Goal: Information Seeking & Learning: Learn about a topic

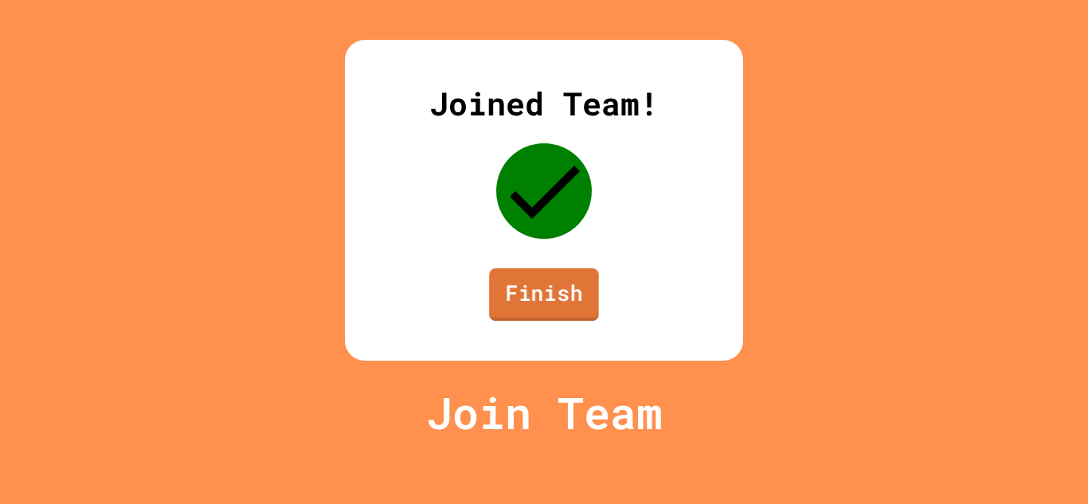
click at [553, 321] on link "Finish" at bounding box center [544, 294] width 110 height 53
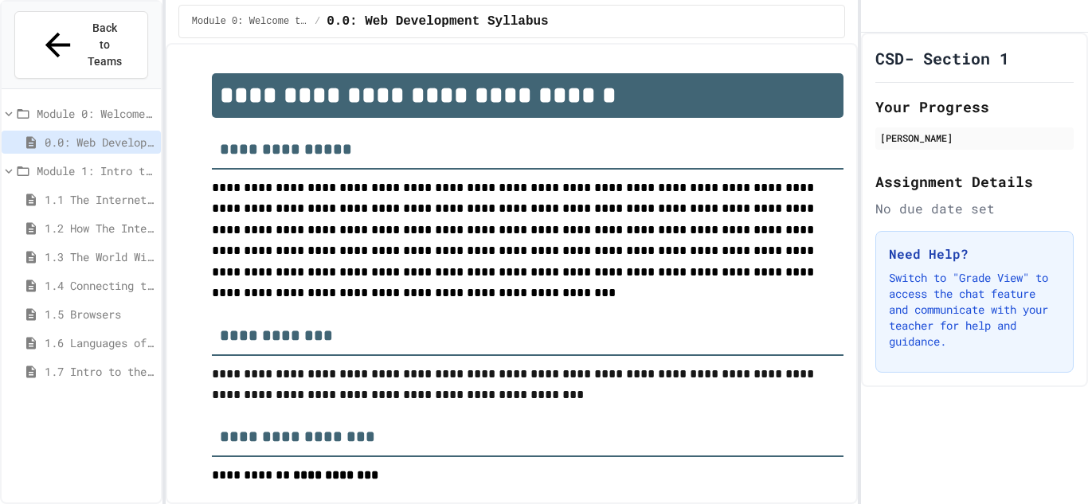
click at [2, 164] on icon at bounding box center [9, 171] width 14 height 14
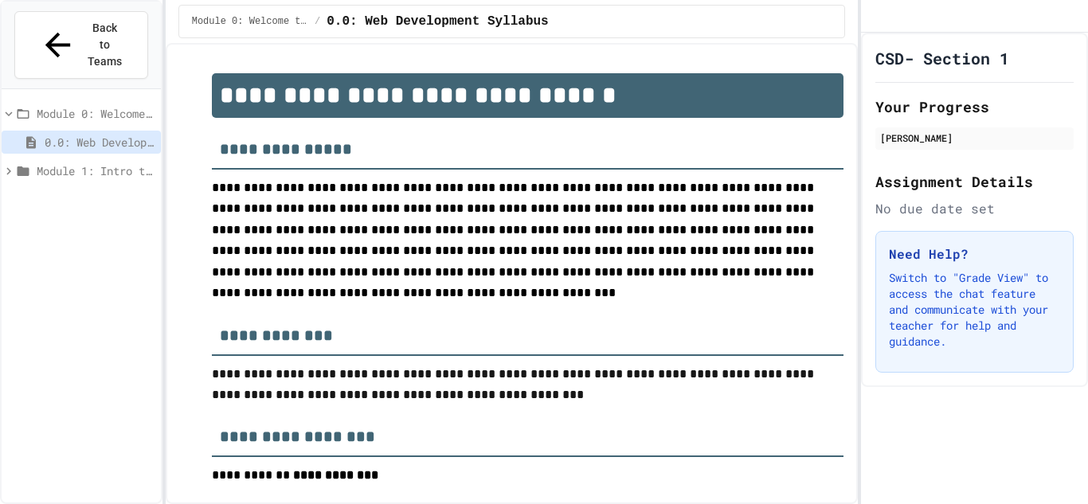
click at [97, 162] on span "Module 1: Intro to the Web" at bounding box center [96, 170] width 118 height 17
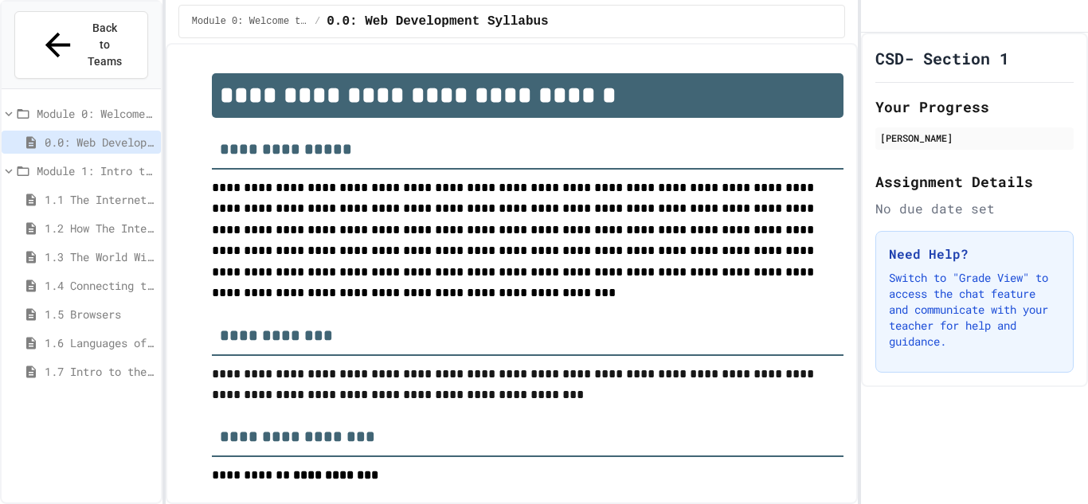
click at [42, 162] on span "Module 1: Intro to the Web" at bounding box center [96, 170] width 118 height 17
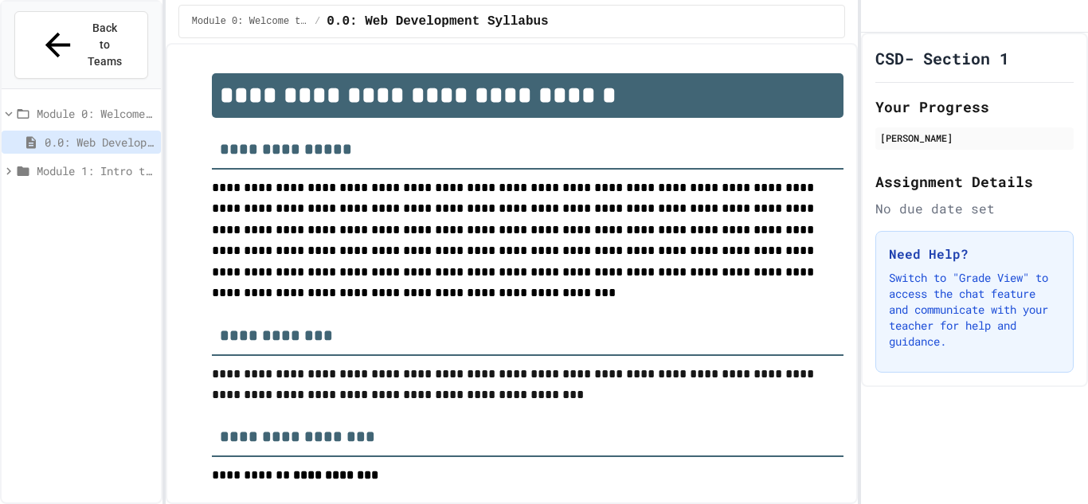
click at [68, 134] on span "0.0: Web Development Syllabus" at bounding box center [100, 142] width 110 height 17
click at [61, 105] on span "Module 0: Welcome to Web Development" at bounding box center [96, 113] width 118 height 17
